Goal: Browse casually: Explore the website without a specific task or goal

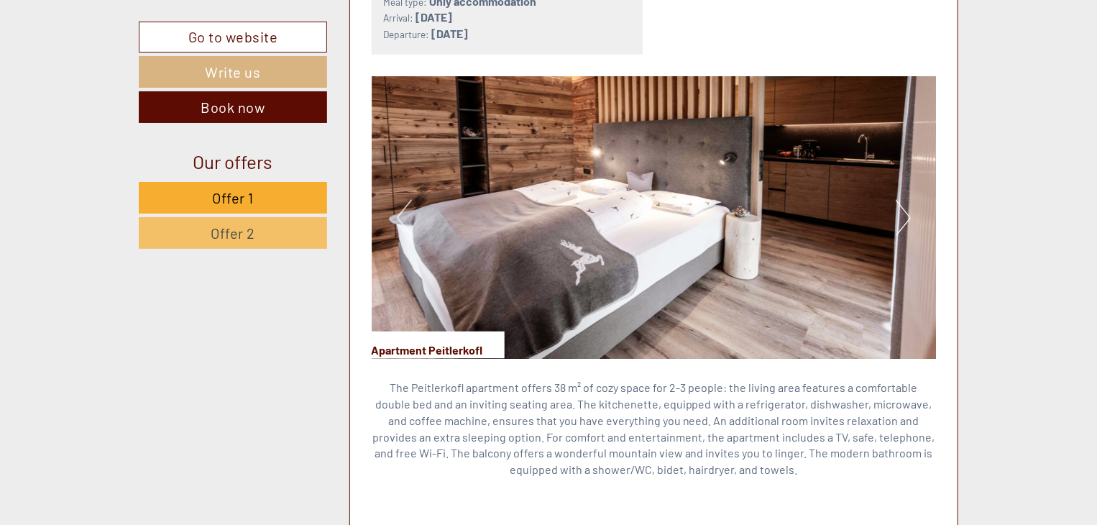
scroll to position [935, 0]
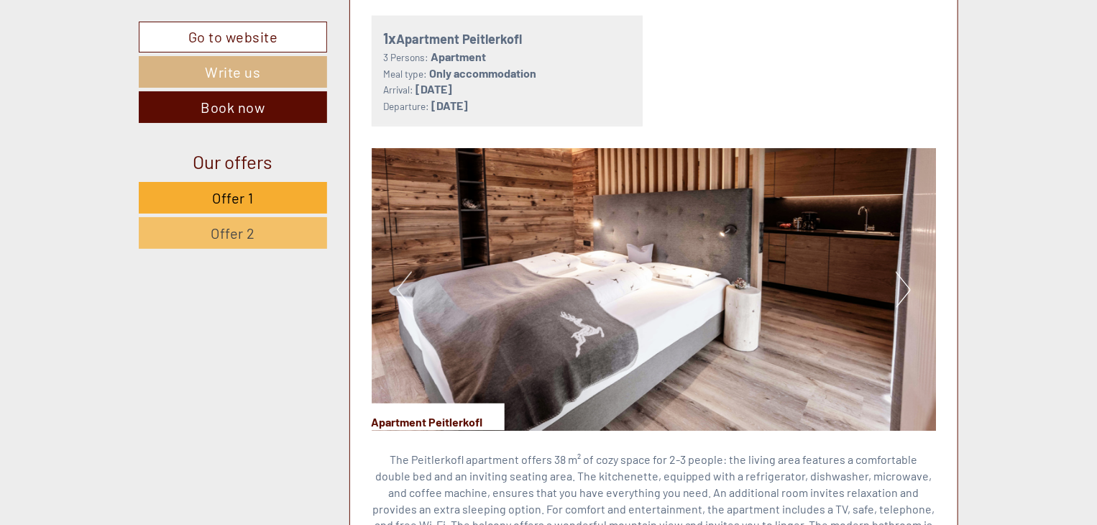
click at [915, 288] on img at bounding box center [654, 289] width 565 height 283
click at [913, 288] on img at bounding box center [654, 289] width 565 height 283
click at [903, 286] on button "Next" at bounding box center [903, 290] width 15 height 36
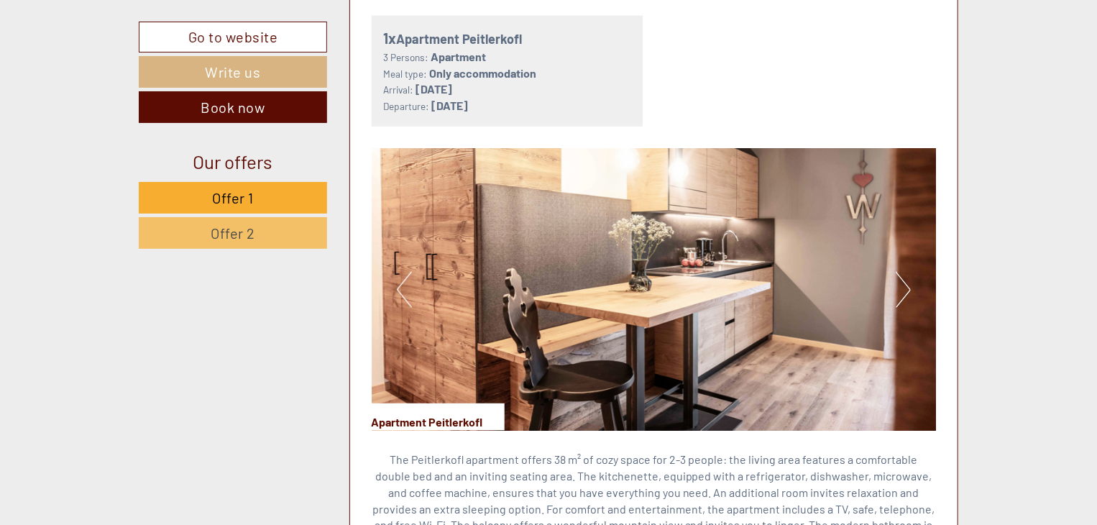
click at [903, 286] on button "Next" at bounding box center [903, 290] width 15 height 36
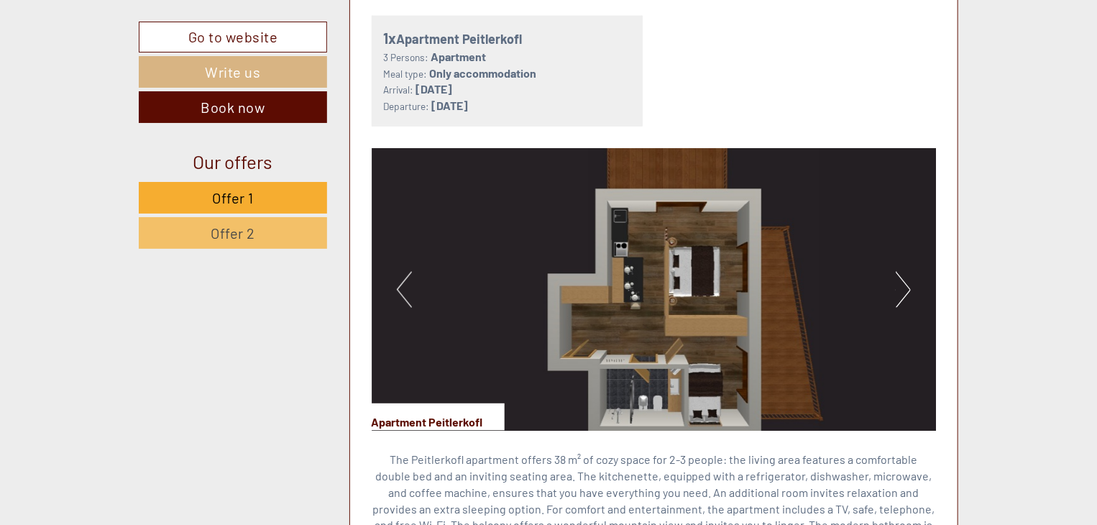
click at [903, 286] on button "Next" at bounding box center [903, 290] width 15 height 36
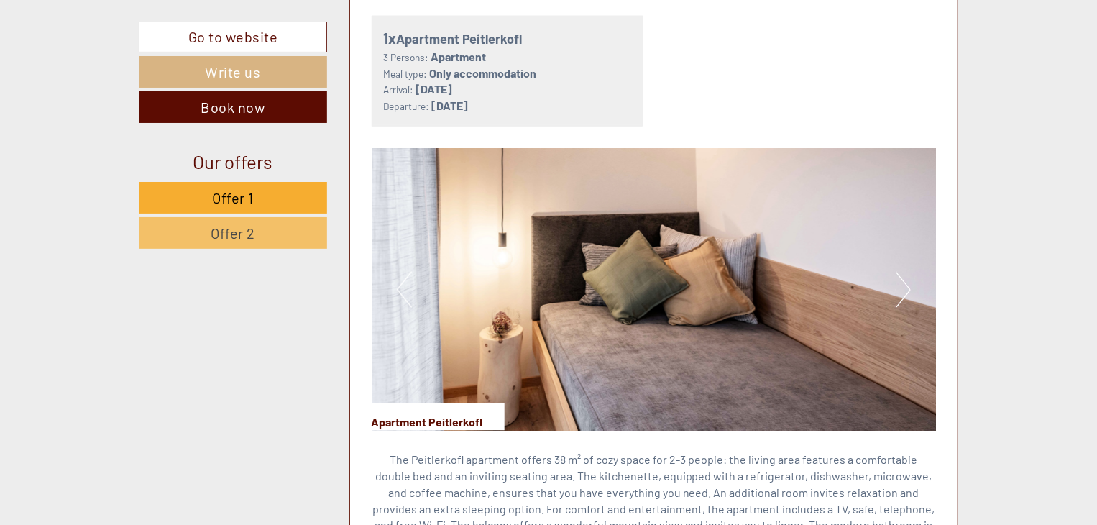
click at [903, 286] on button "Next" at bounding box center [903, 290] width 15 height 36
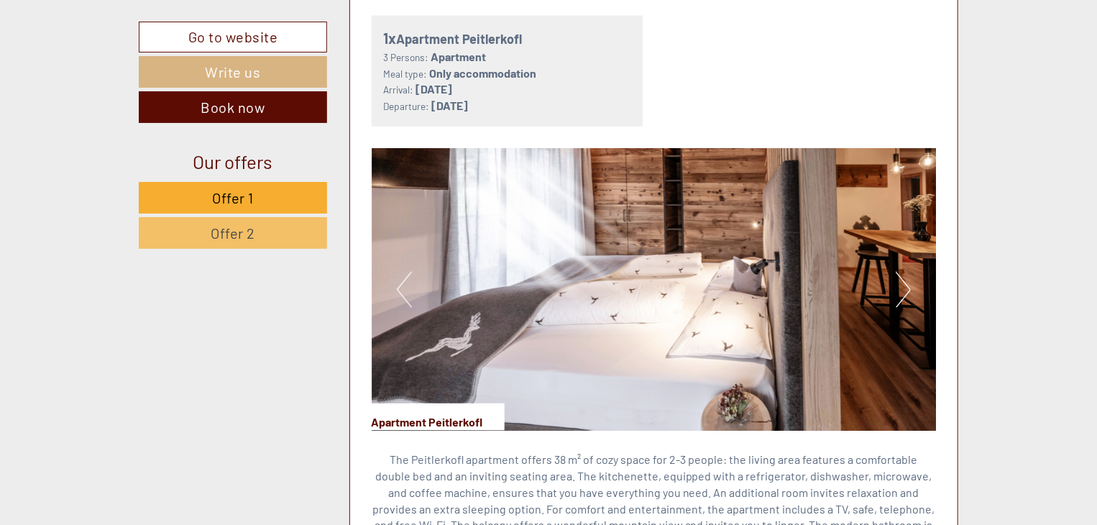
click at [903, 286] on button "Next" at bounding box center [903, 290] width 15 height 36
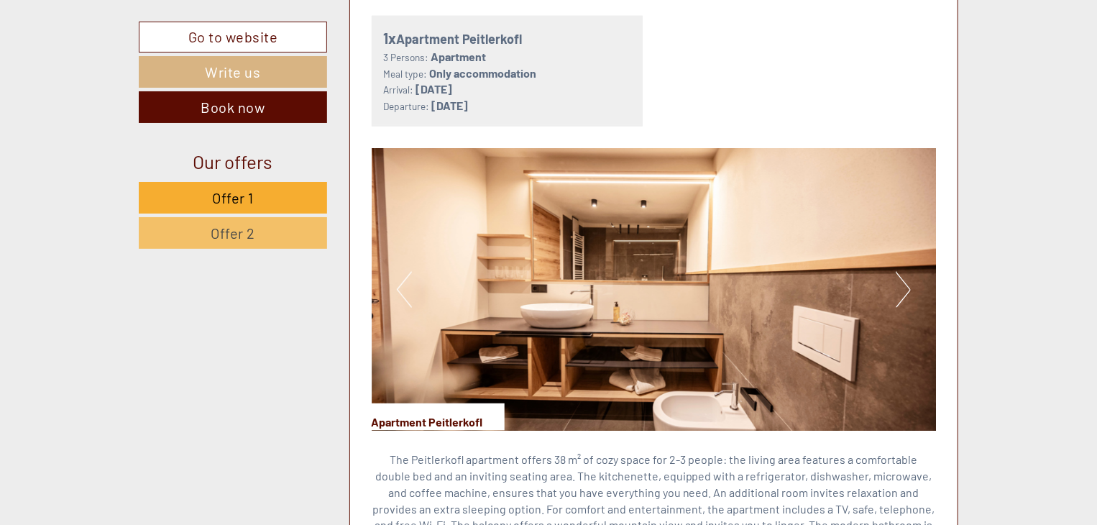
click at [903, 286] on button "Next" at bounding box center [903, 290] width 15 height 36
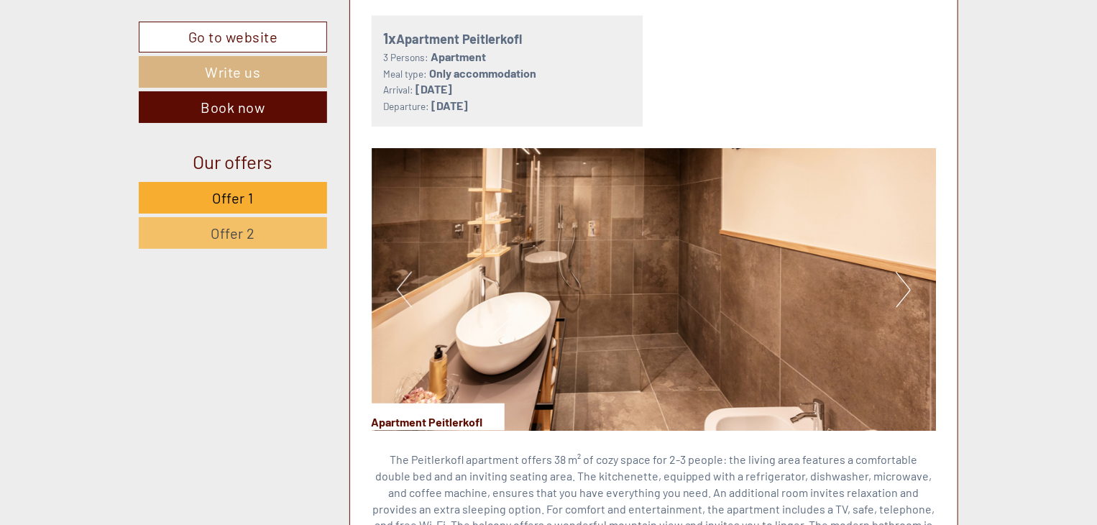
click at [903, 286] on button "Next" at bounding box center [903, 290] width 15 height 36
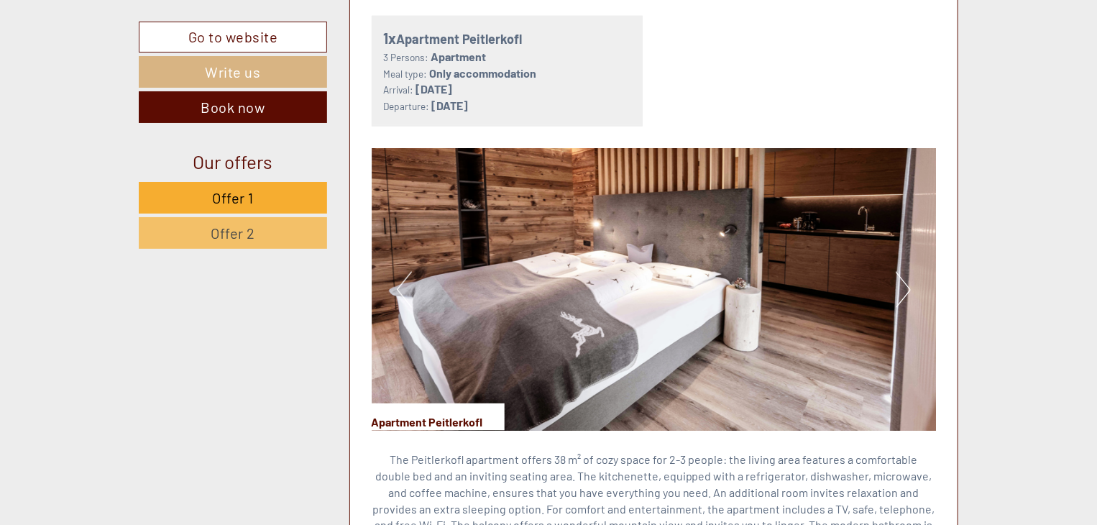
click at [905, 294] on button "Next" at bounding box center [903, 290] width 15 height 36
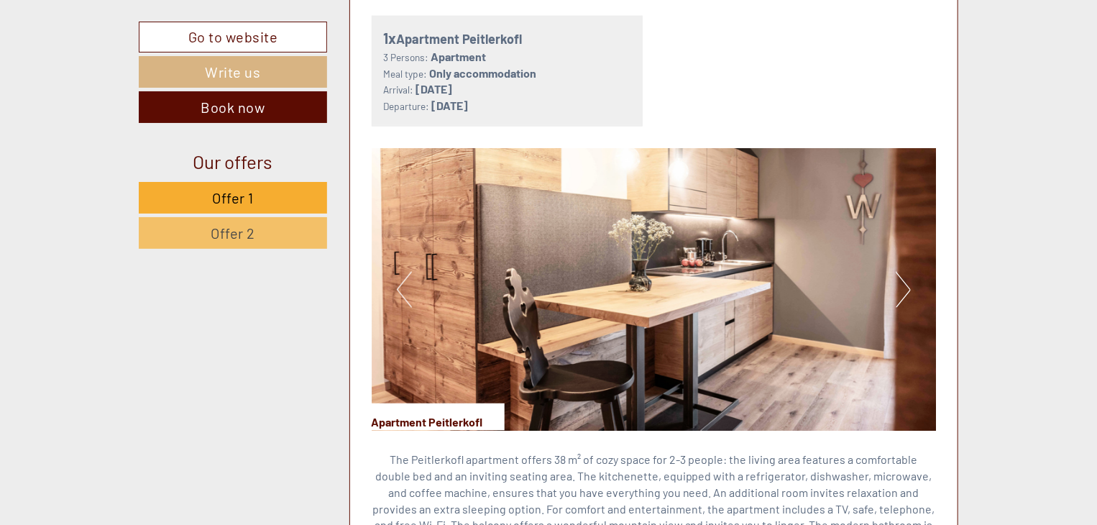
click at [905, 294] on button "Next" at bounding box center [903, 290] width 15 height 36
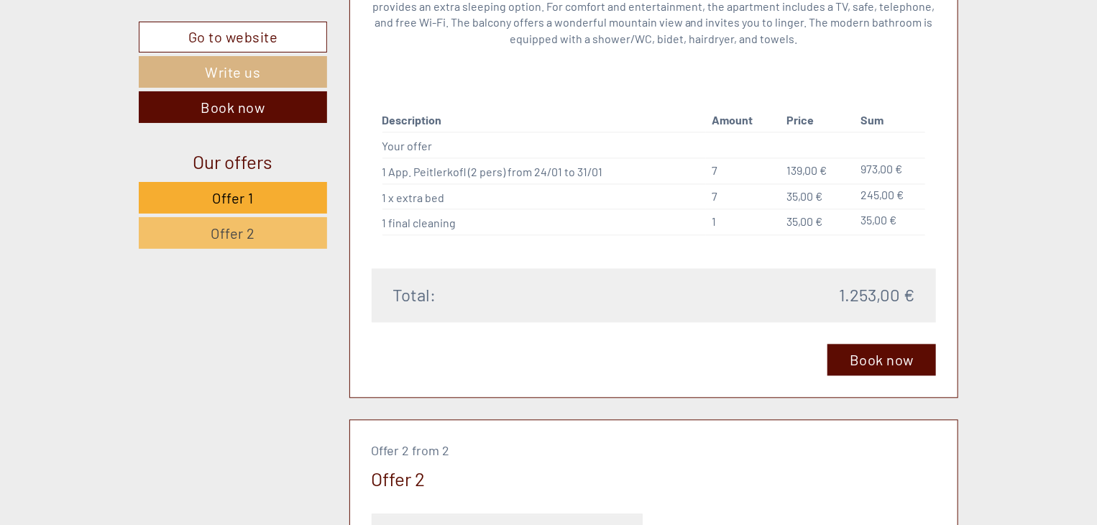
scroll to position [1078, 0]
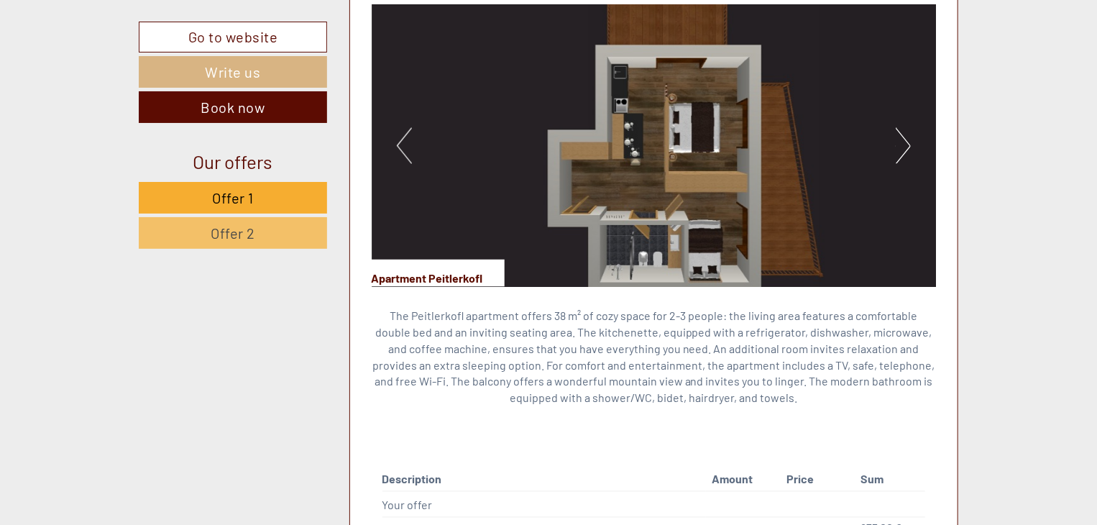
click at [891, 152] on img at bounding box center [654, 145] width 565 height 283
click at [897, 155] on button "Next" at bounding box center [903, 146] width 15 height 36
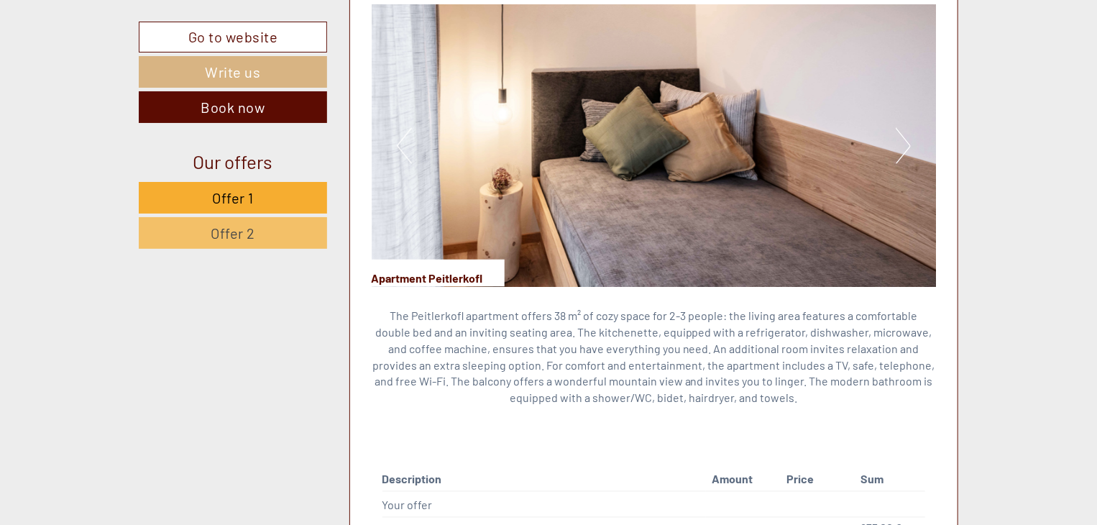
click at [897, 155] on button "Next" at bounding box center [903, 146] width 15 height 36
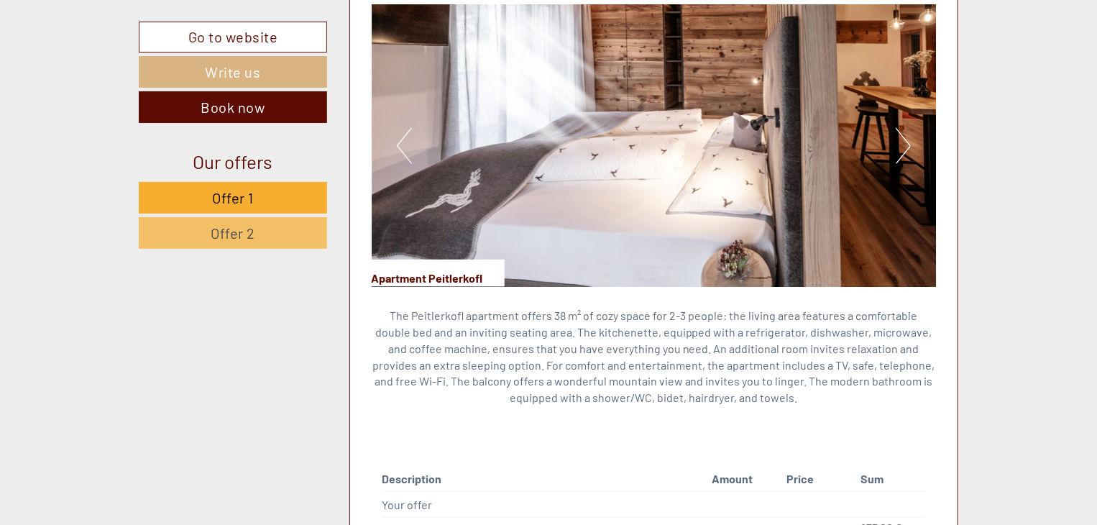
click at [897, 155] on button "Next" at bounding box center [903, 146] width 15 height 36
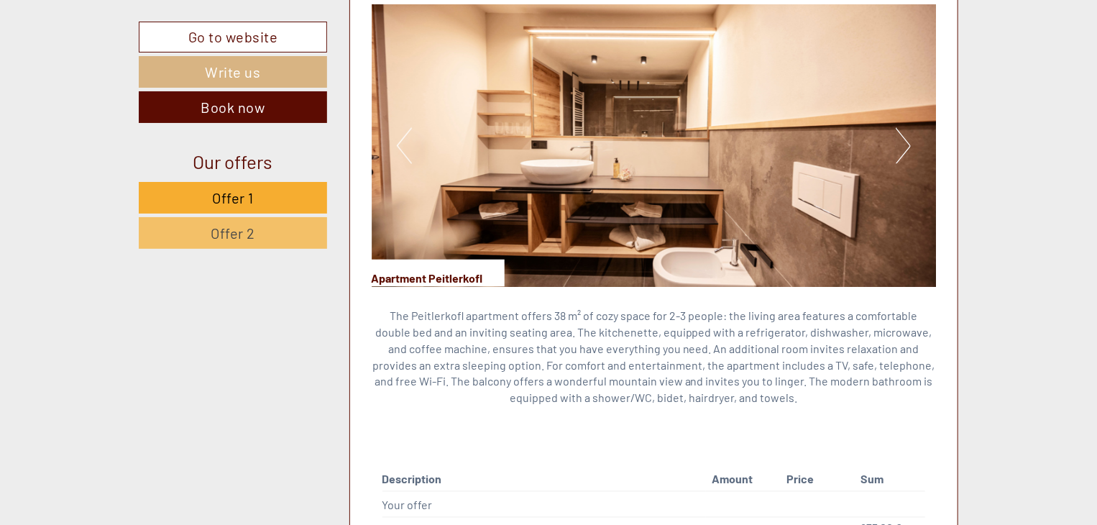
scroll to position [1006, 0]
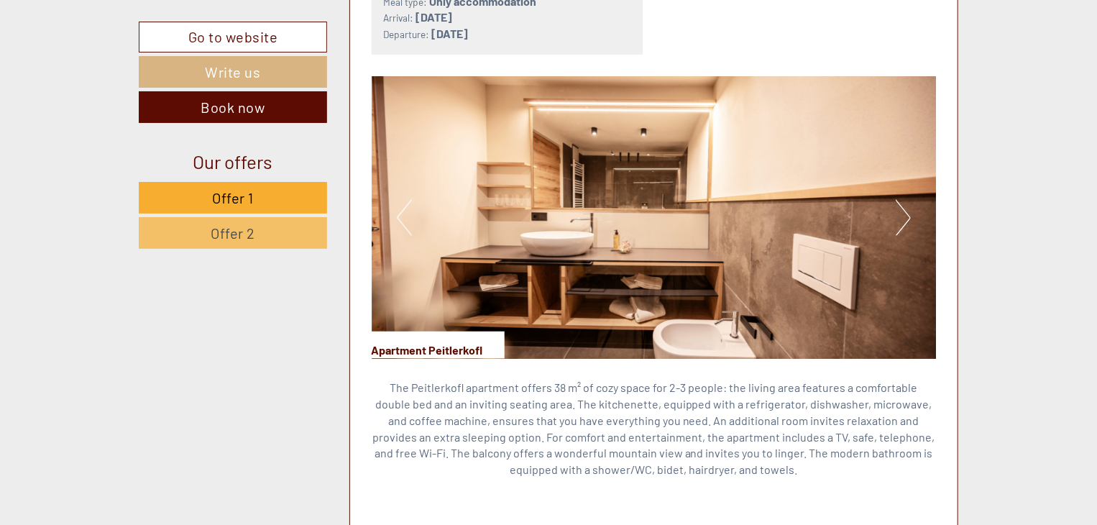
click at [896, 214] on button "Next" at bounding box center [903, 218] width 15 height 36
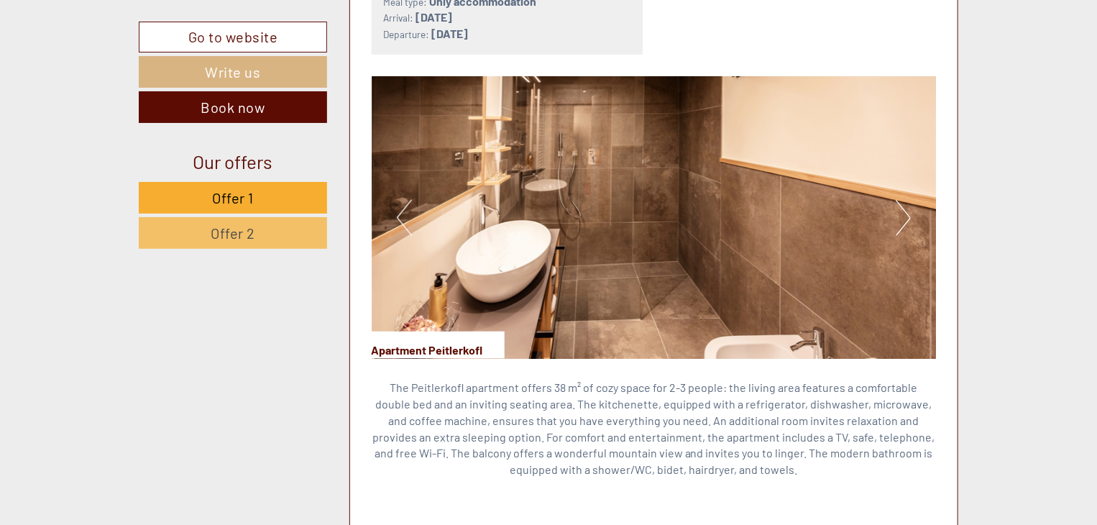
click at [904, 214] on button "Next" at bounding box center [903, 218] width 15 height 36
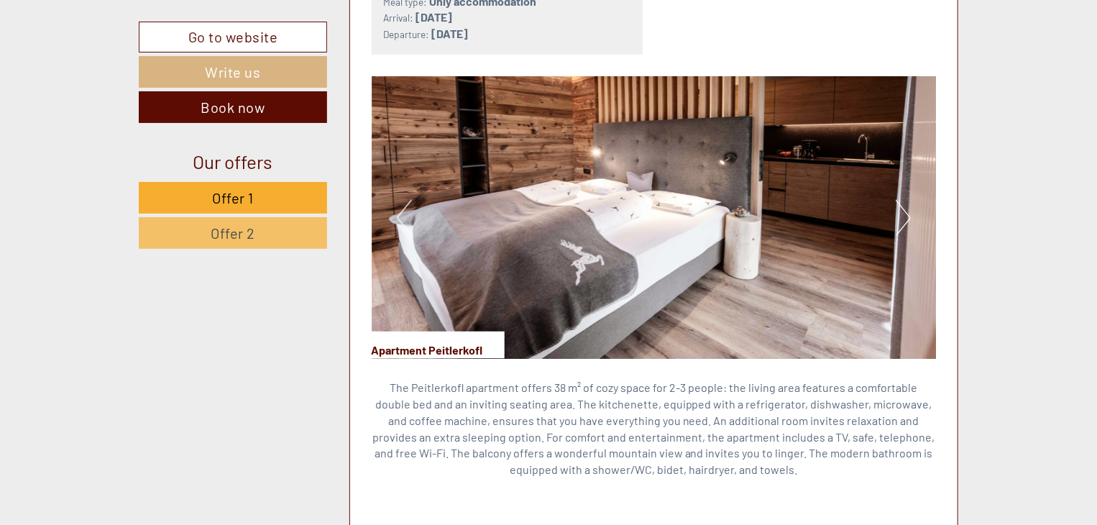
scroll to position [935, 0]
